Goal: Information Seeking & Learning: Compare options

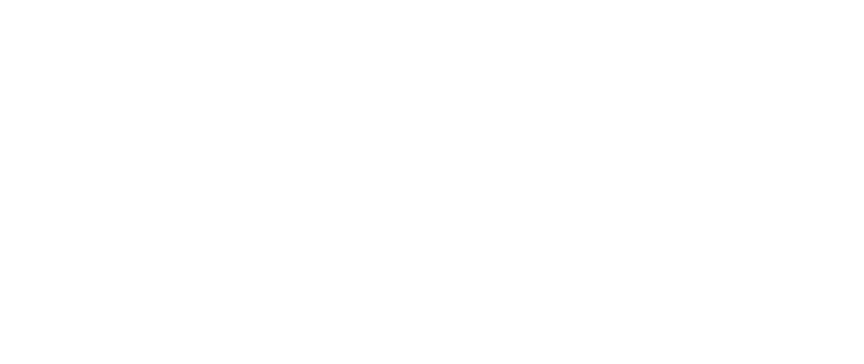
select select
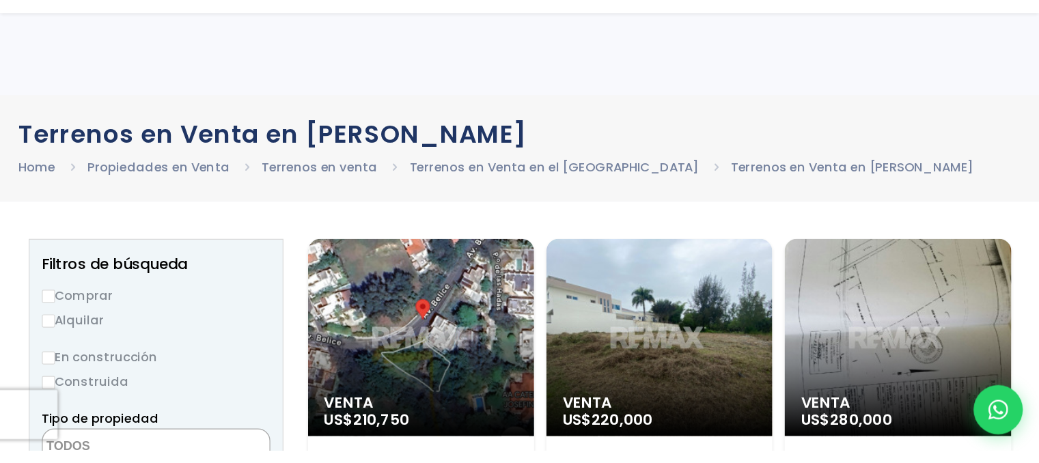
scroll to position [137, 0]
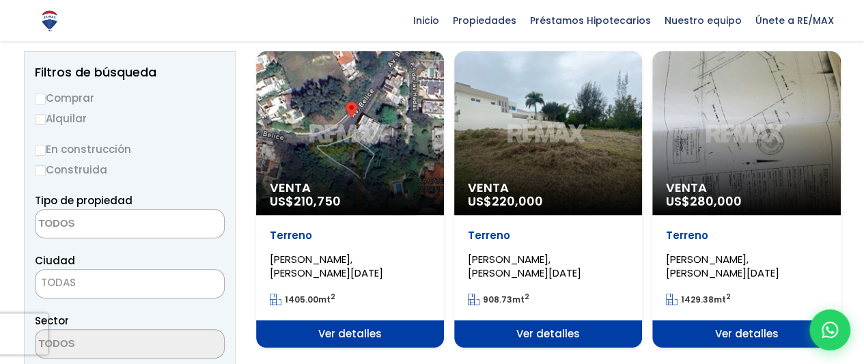
click at [381, 114] on div "Venta US$ 210,750" at bounding box center [350, 133] width 188 height 164
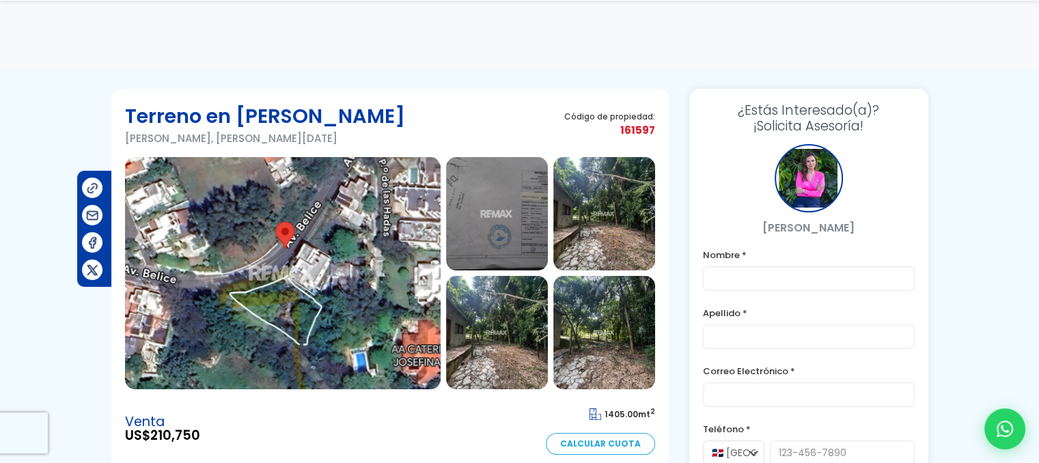
scroll to position [205, 0]
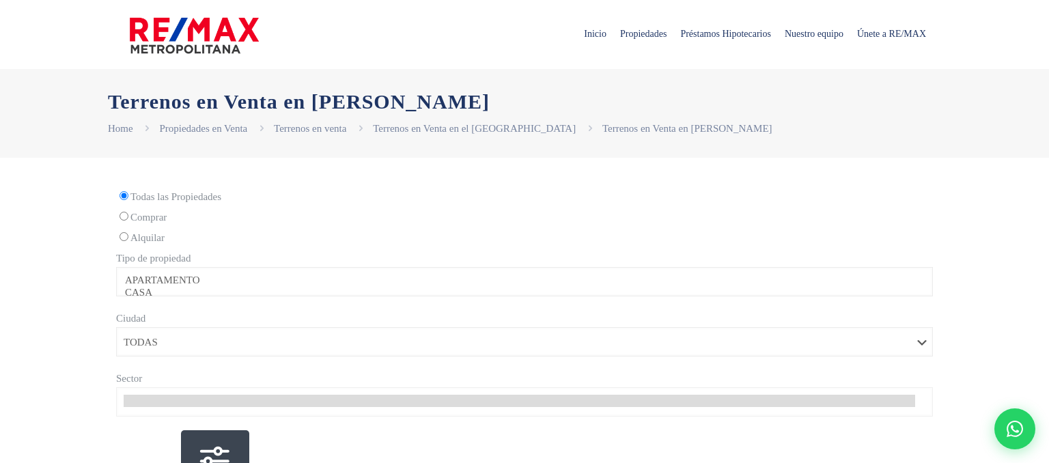
select select
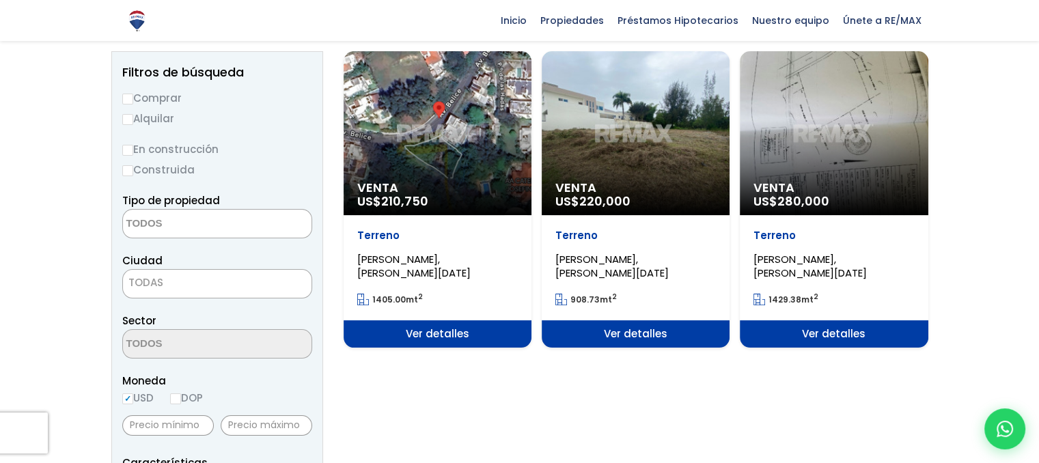
scroll to position [137, 0]
click at [628, 166] on div "Venta US$ 220,000" at bounding box center [636, 133] width 188 height 164
click at [636, 150] on div "Venta US$ 220,000" at bounding box center [636, 133] width 188 height 164
click at [644, 336] on span "Ver detalles" at bounding box center [636, 333] width 188 height 27
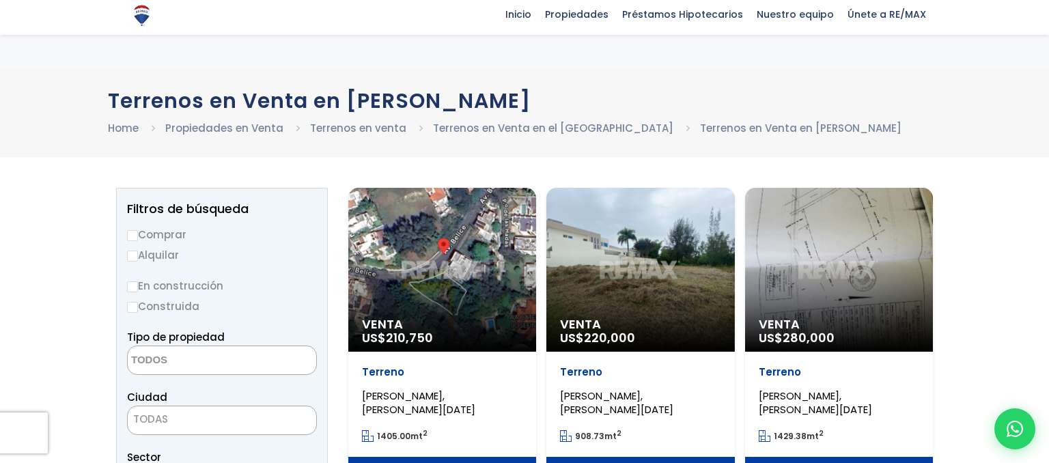
select select
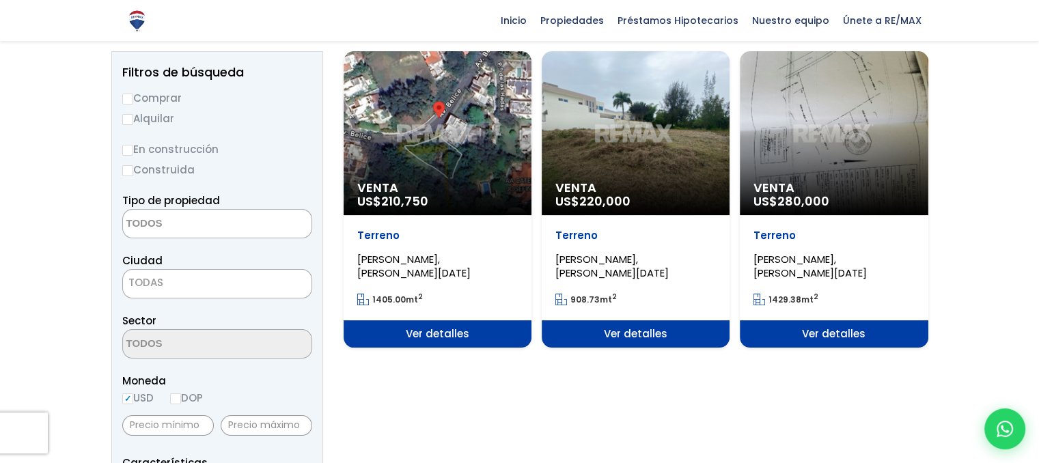
scroll to position [137, 0]
click at [904, 101] on div "Venta US$ 280,000" at bounding box center [834, 133] width 188 height 164
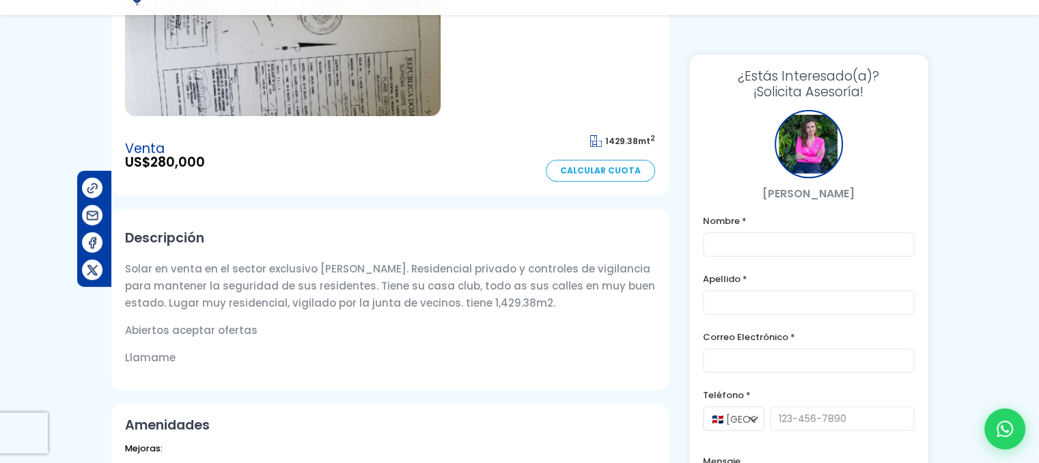
scroll to position [341, 0]
